Goal: Task Accomplishment & Management: Complete application form

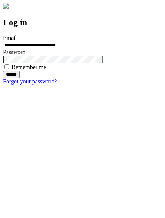
type input "**********"
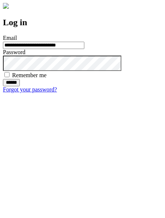
click at [20, 86] on input "******" at bounding box center [11, 82] width 17 height 7
